Goal: Information Seeking & Learning: Check status

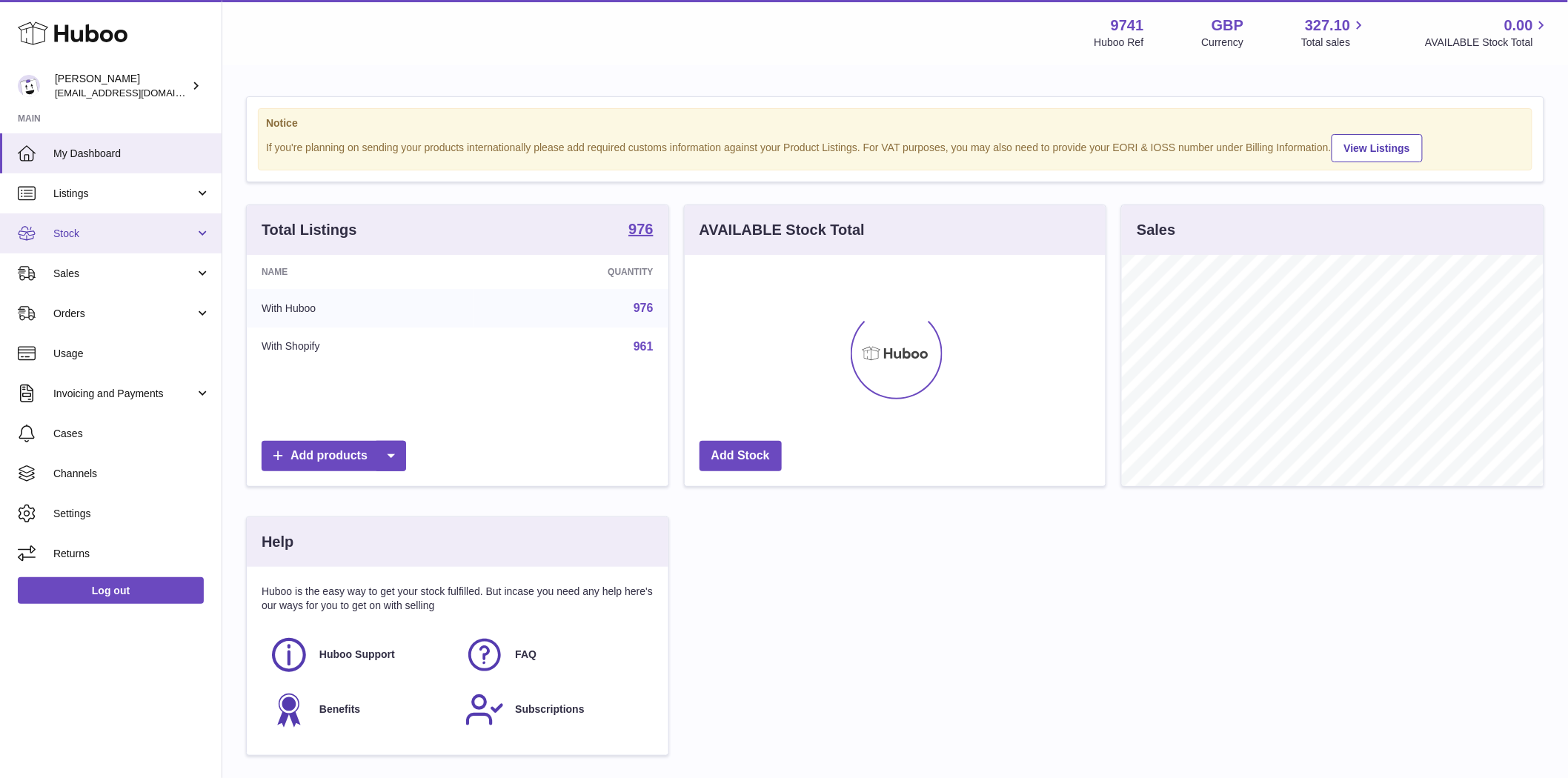
scroll to position [231, 421]
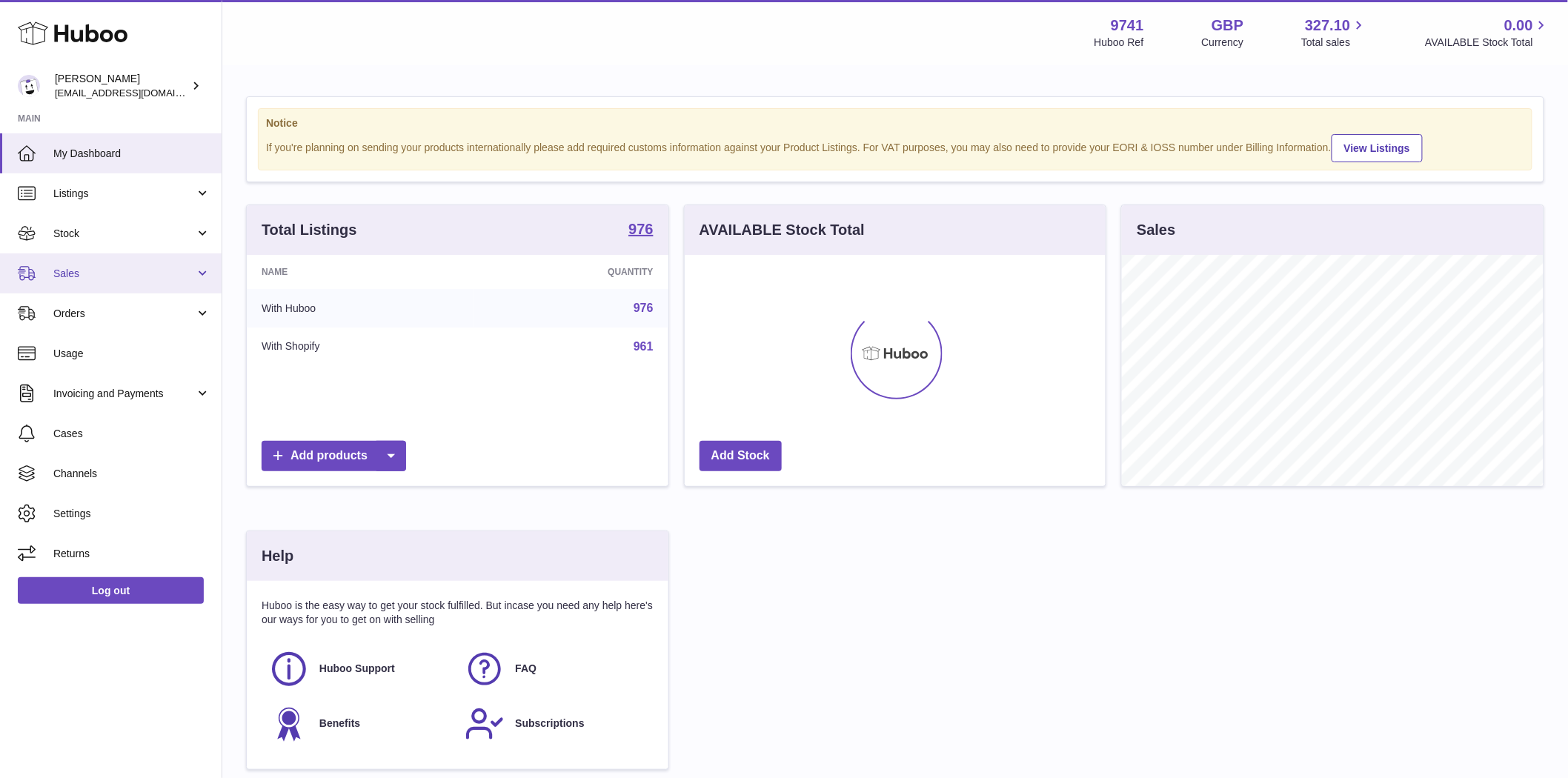
click at [61, 277] on span "Sales" at bounding box center [124, 274] width 141 height 14
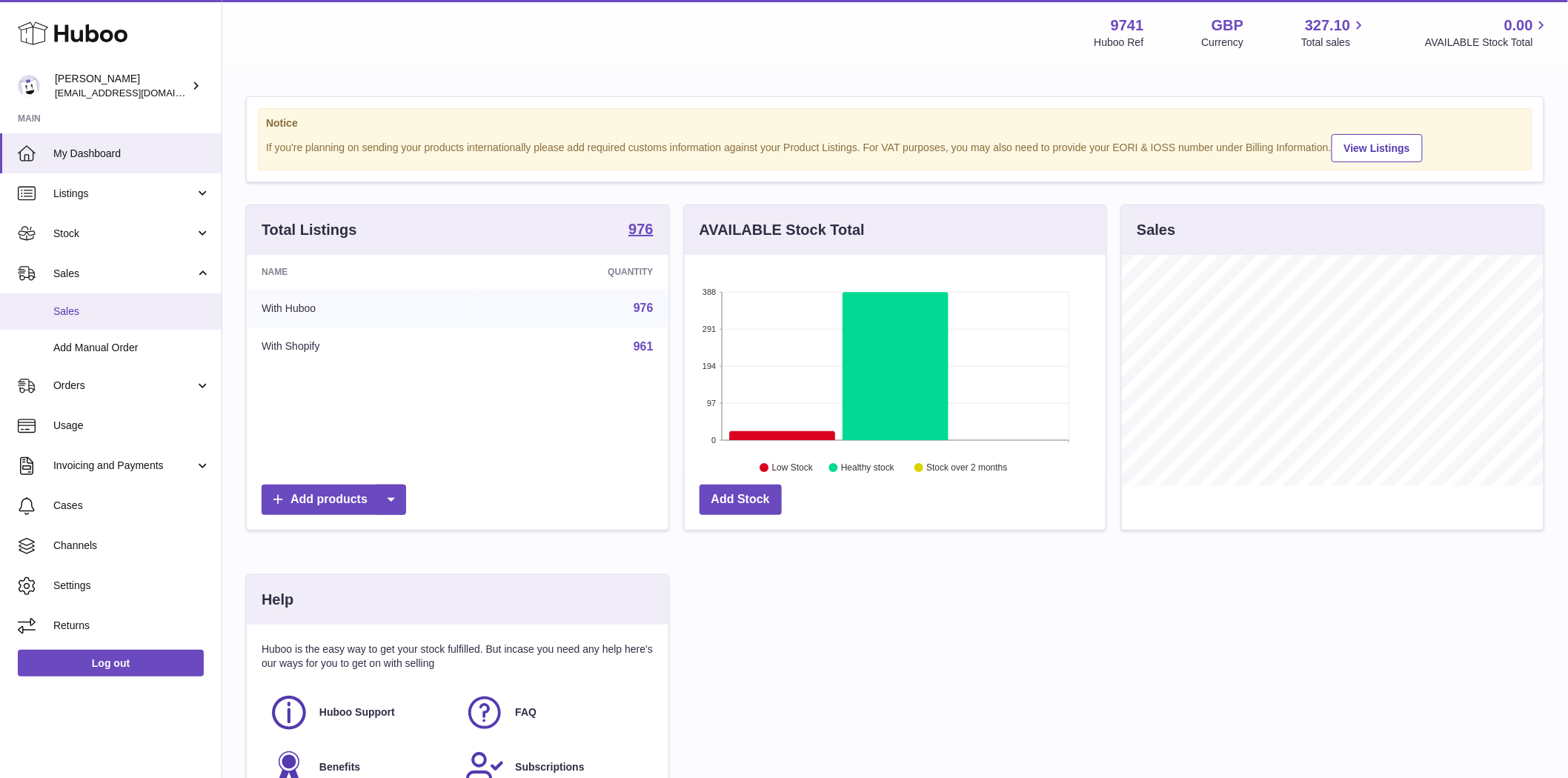
click at [63, 307] on span "Sales" at bounding box center [132, 312] width 157 height 14
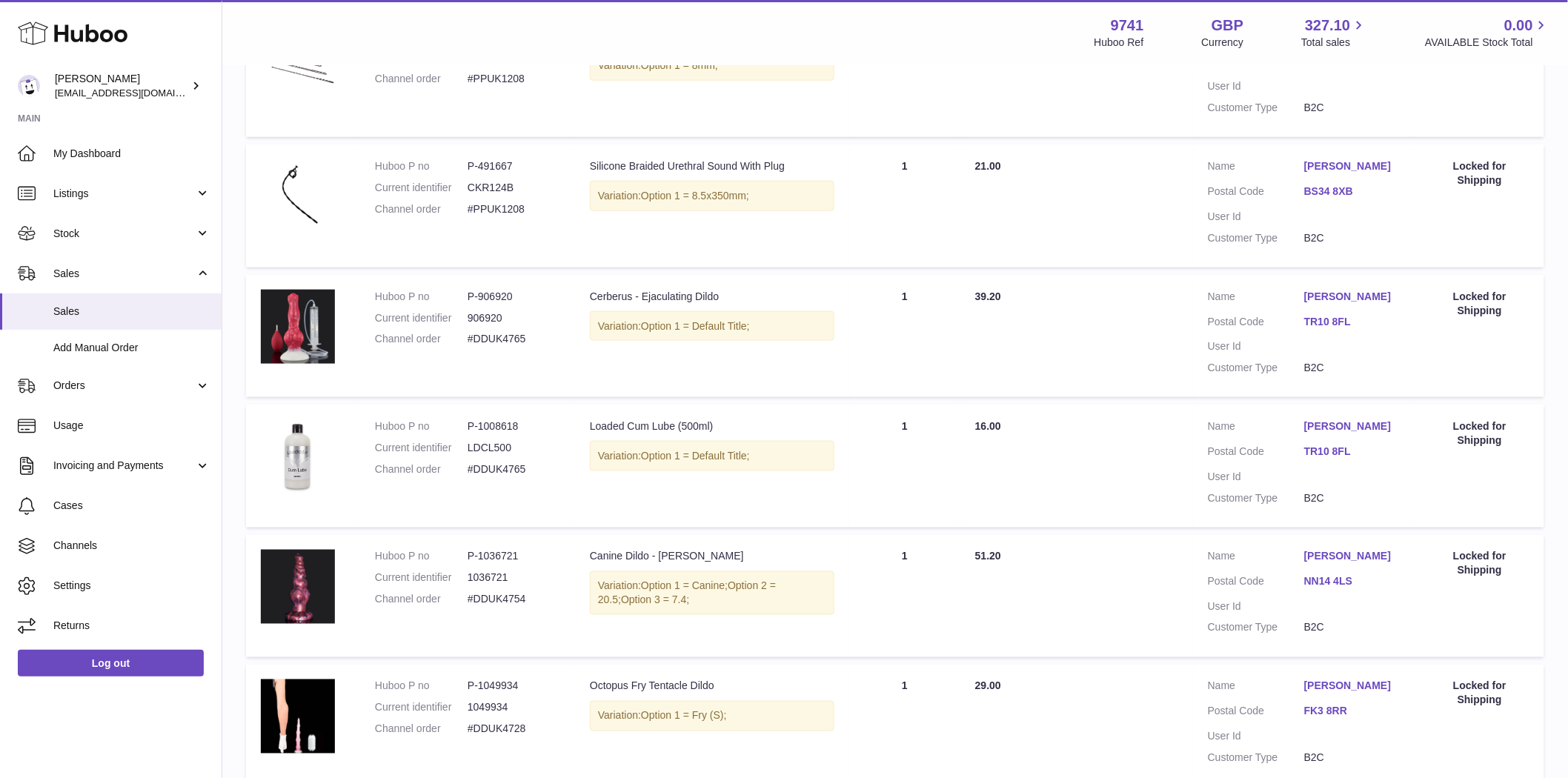
scroll to position [1011, 0]
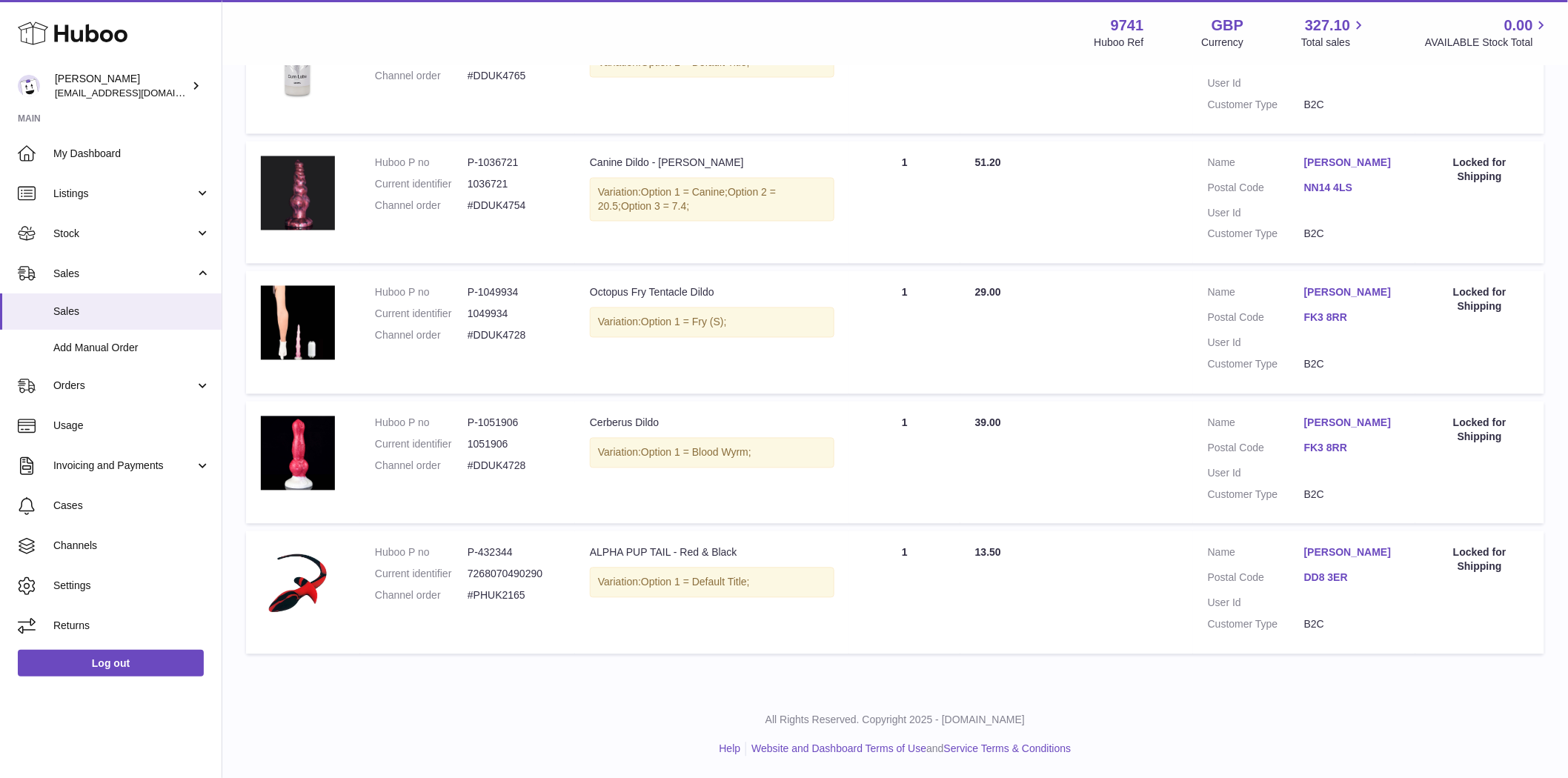
click at [850, 587] on td "Quantity Sold 1" at bounding box center [905, 593] width 111 height 123
drag, startPoint x: 819, startPoint y: 434, endPoint x: 830, endPoint y: 398, distance: 37.6
click at [819, 433] on td "Description Cerberus Dildo Variation: Option 1 = Blood Wyrm;" at bounding box center [711, 463] width 274 height 123
click at [839, 357] on td "Description Octopus Fry Tentacle Dildo Variation: Option 1 = Fry (S);" at bounding box center [711, 333] width 274 height 123
click at [860, 233] on td "Quantity Sold 1" at bounding box center [905, 202] width 111 height 123
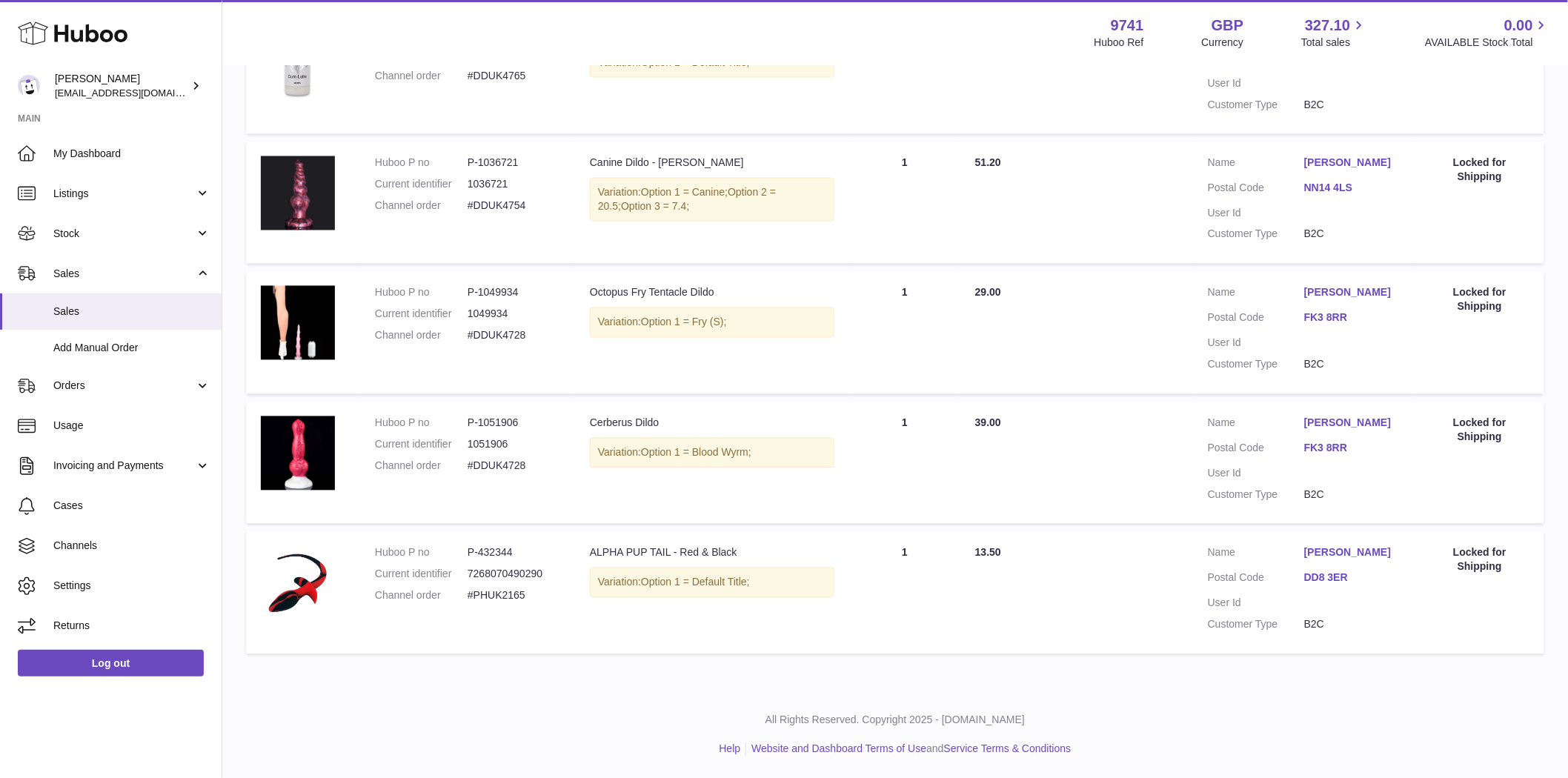
scroll to position [765, 0]
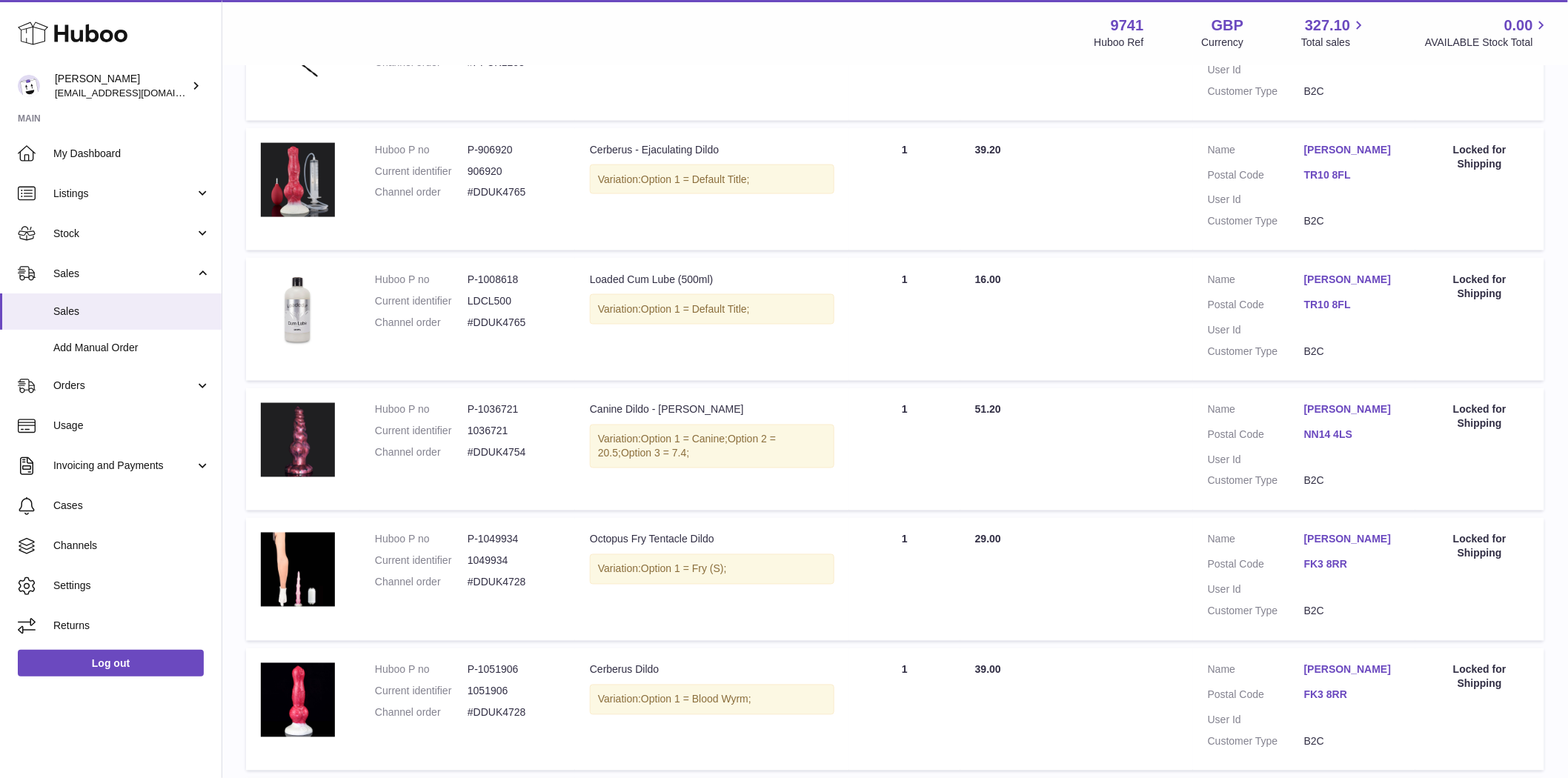
click at [872, 321] on td "Quantity Sold 1" at bounding box center [905, 319] width 111 height 123
click at [871, 220] on td "Quantity Sold 1" at bounding box center [905, 189] width 111 height 123
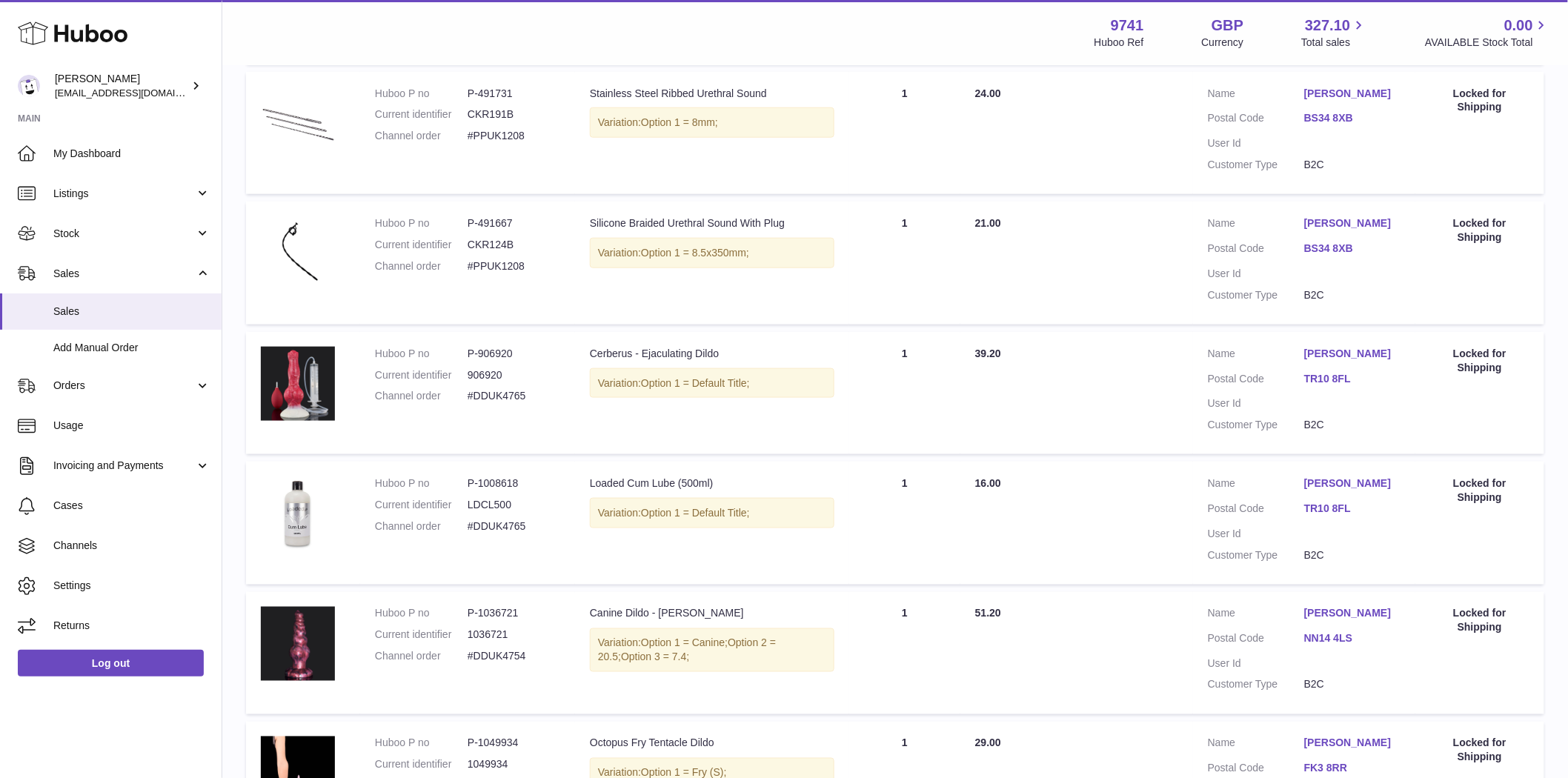
scroll to position [517, 0]
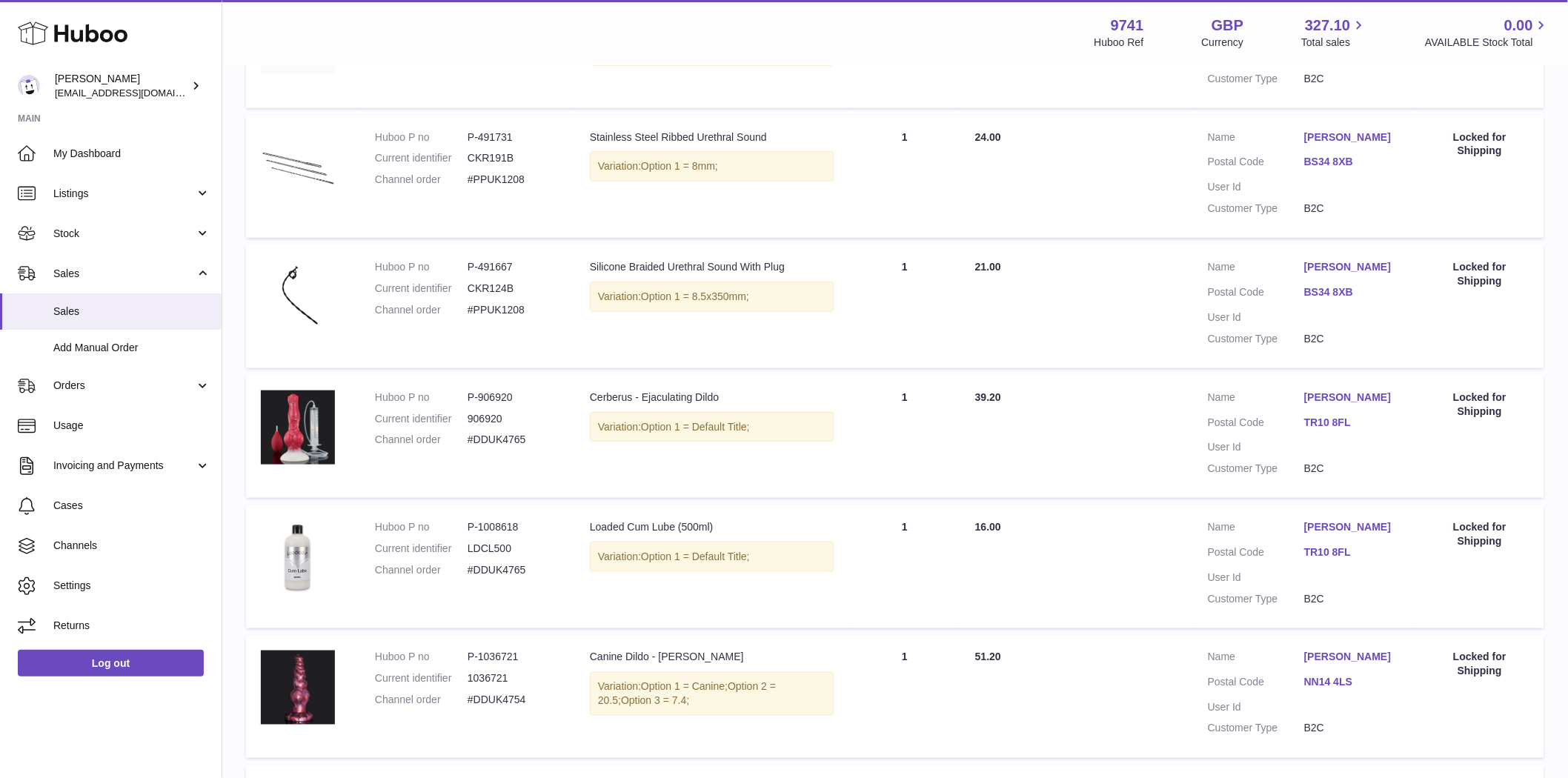
drag, startPoint x: 868, startPoint y: 306, endPoint x: 870, endPoint y: 275, distance: 31.1
click at [869, 305] on td "Quantity Sold 1" at bounding box center [905, 306] width 111 height 123
click at [870, 213] on td "Quantity Sold 1" at bounding box center [905, 177] width 111 height 123
click at [1342, 268] on link "Simon Bennett" at bounding box center [1352, 267] width 96 height 14
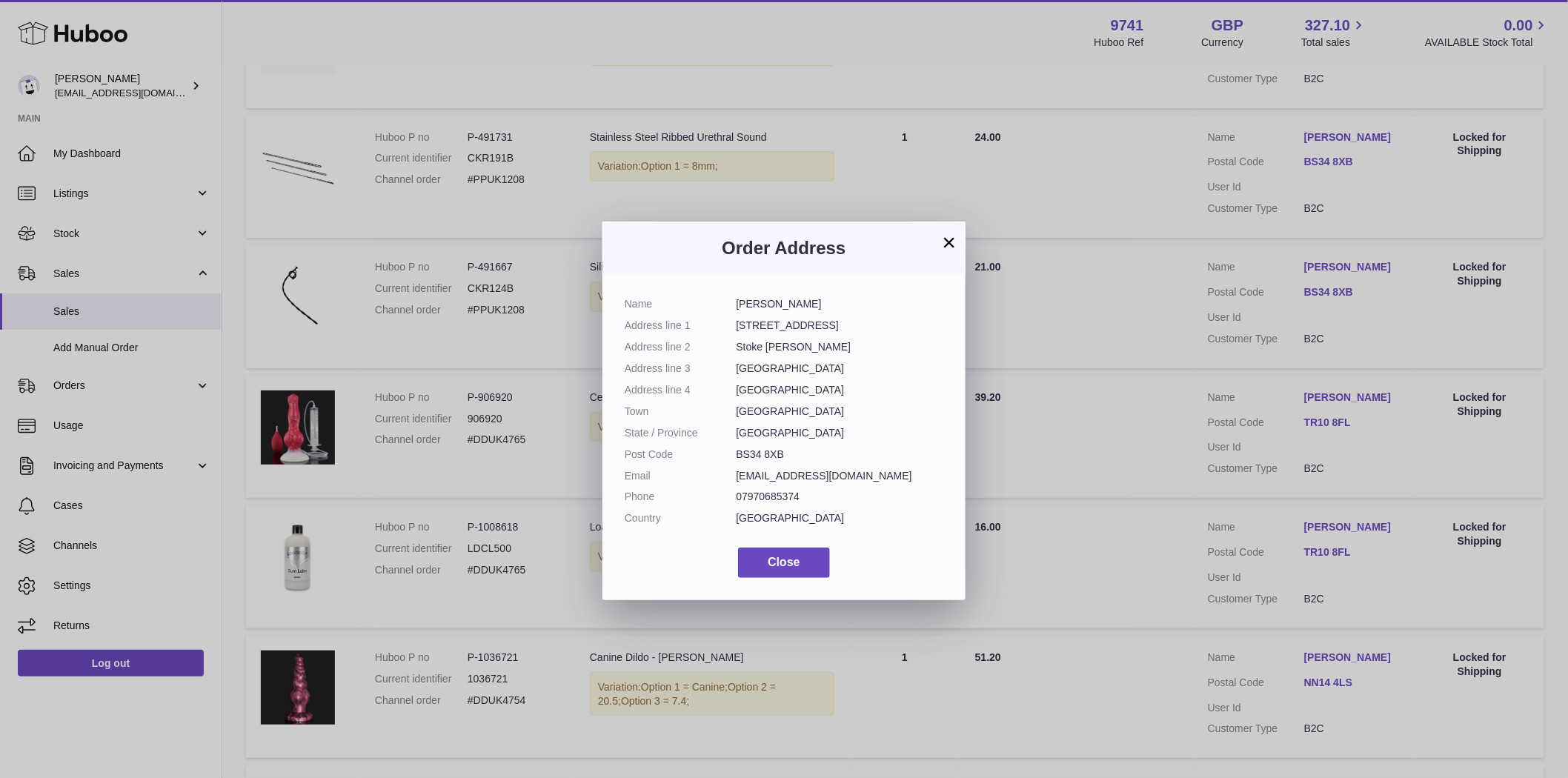
click at [1341, 268] on div "× Order Address Name Simon Bennett Address line 1 19 Richmond Avenue Address li…" at bounding box center [784, 411] width 1568 height 778
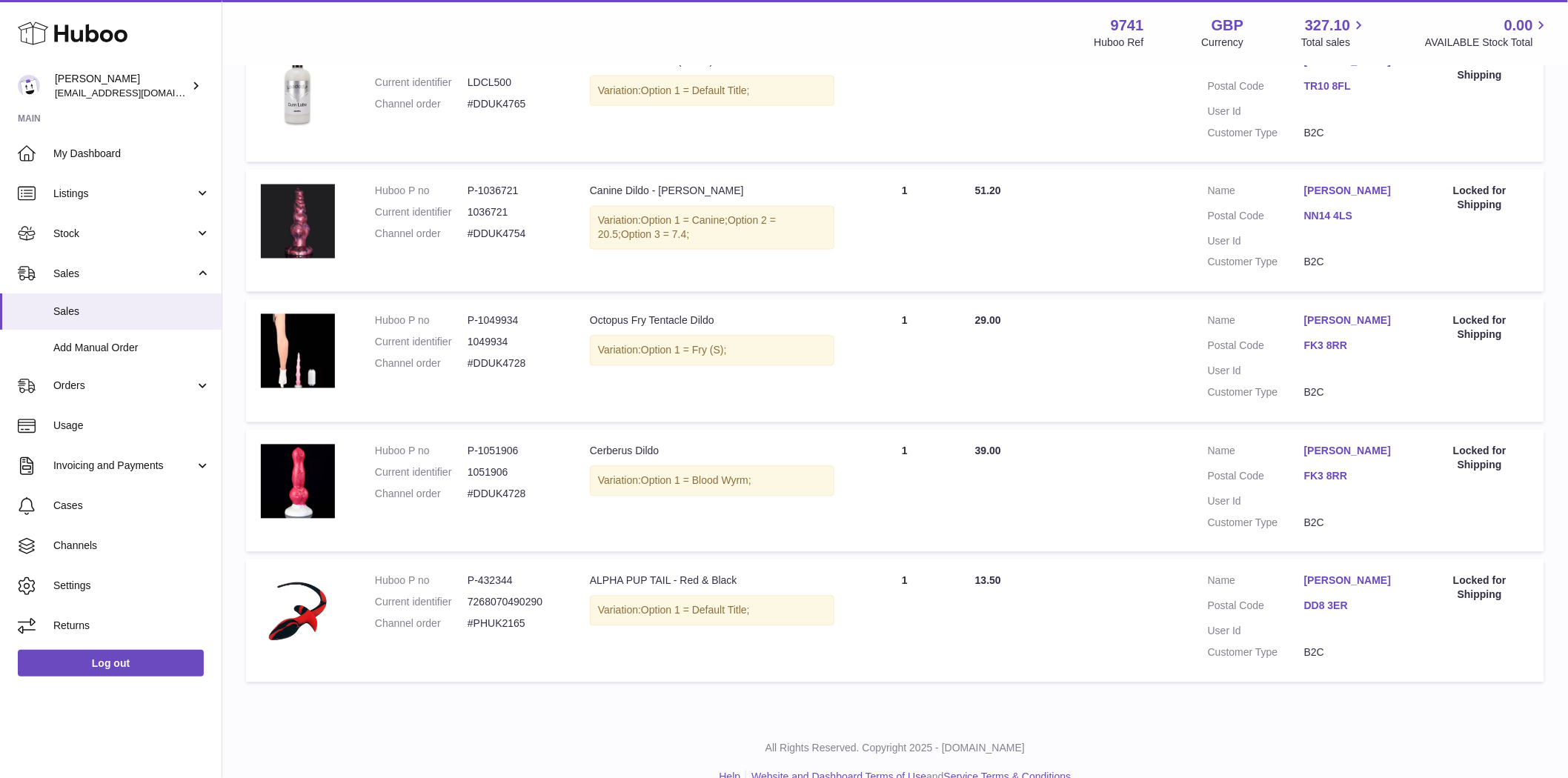
scroll to position [987, 0]
